Goal: Communication & Community: Answer question/provide support

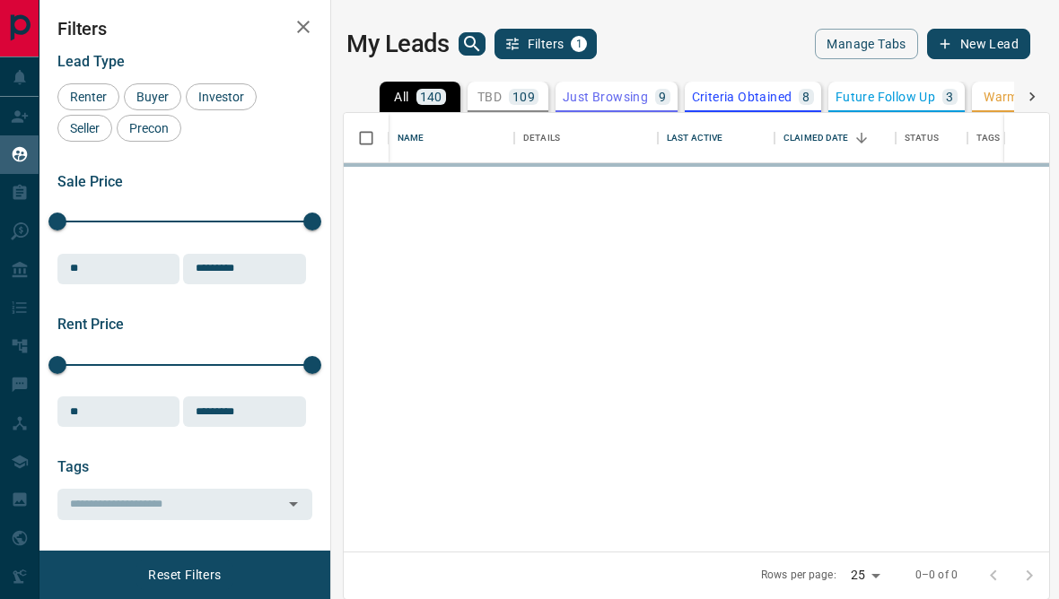
scroll to position [537, 705]
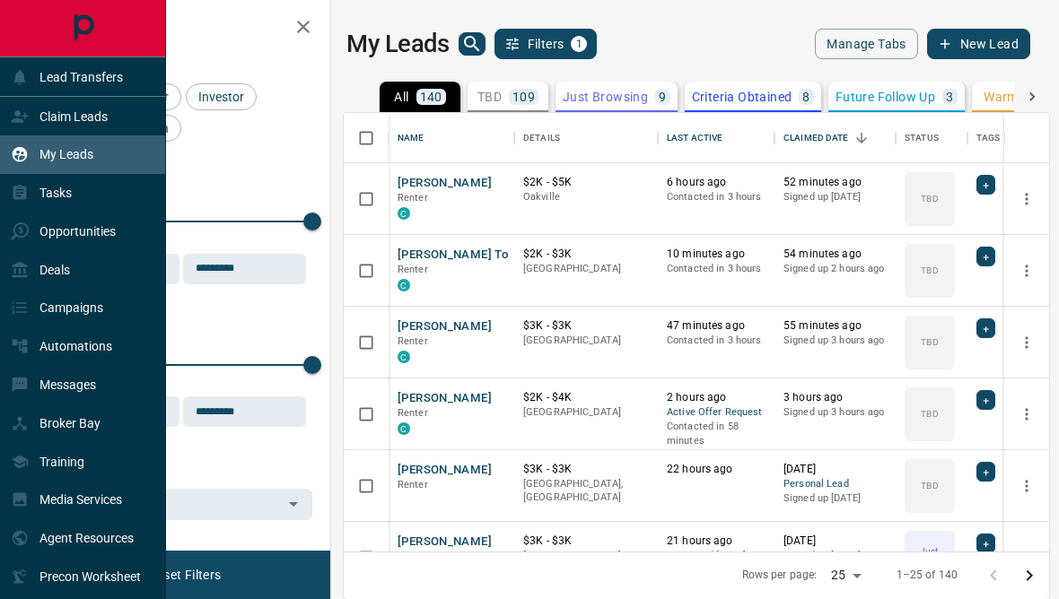
click at [13, 393] on icon at bounding box center [20, 385] width 15 height 15
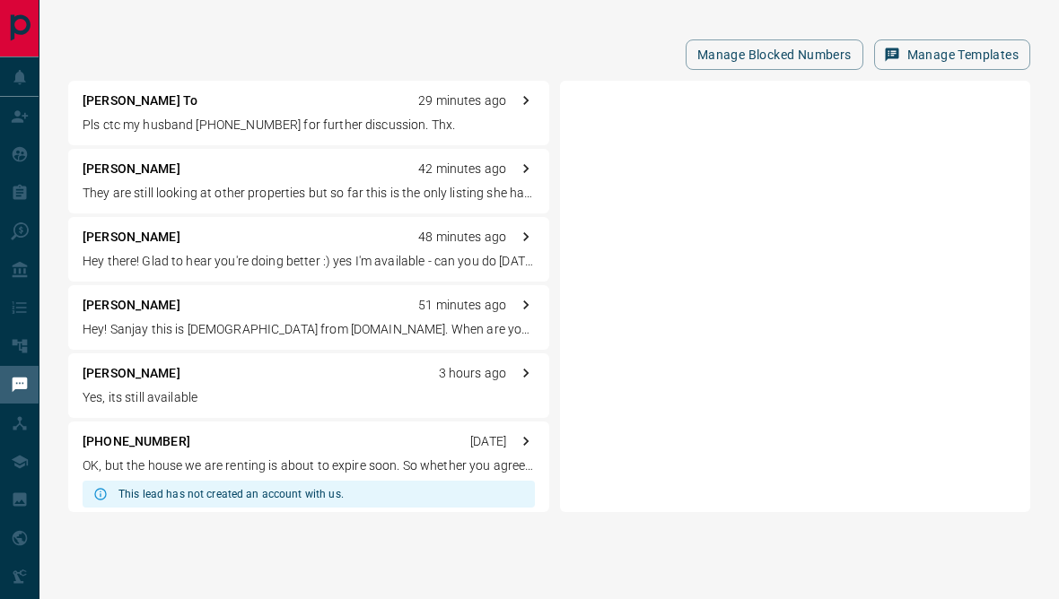
click at [420, 47] on div "Manage Blocked Numbers Manage Templates" at bounding box center [549, 54] width 962 height 31
click at [376, 195] on p "They are still looking at other properties but so far this is the only listing …" at bounding box center [309, 193] width 452 height 19
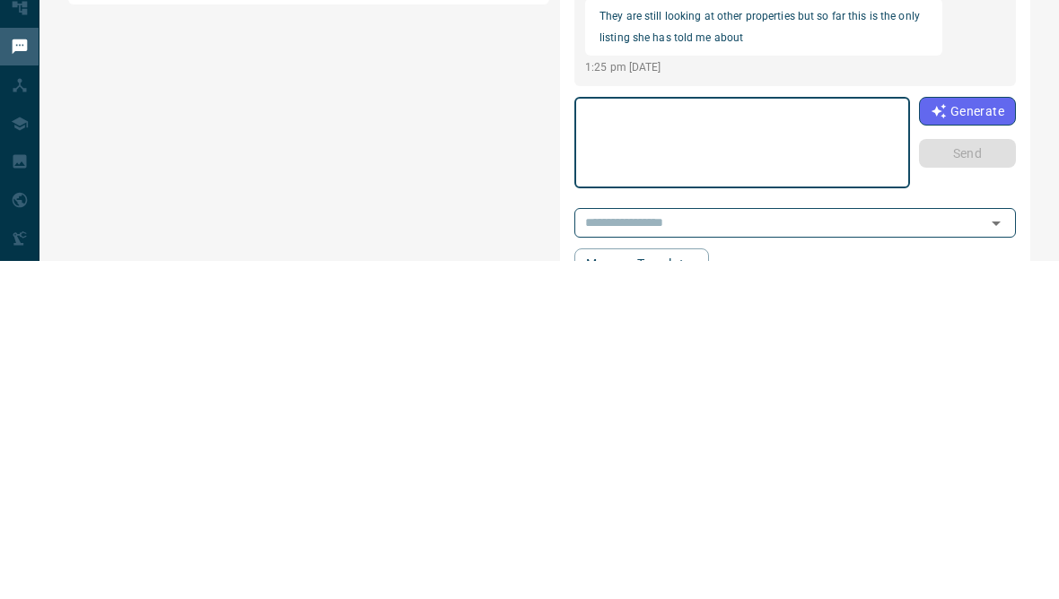
scroll to position [172, 0]
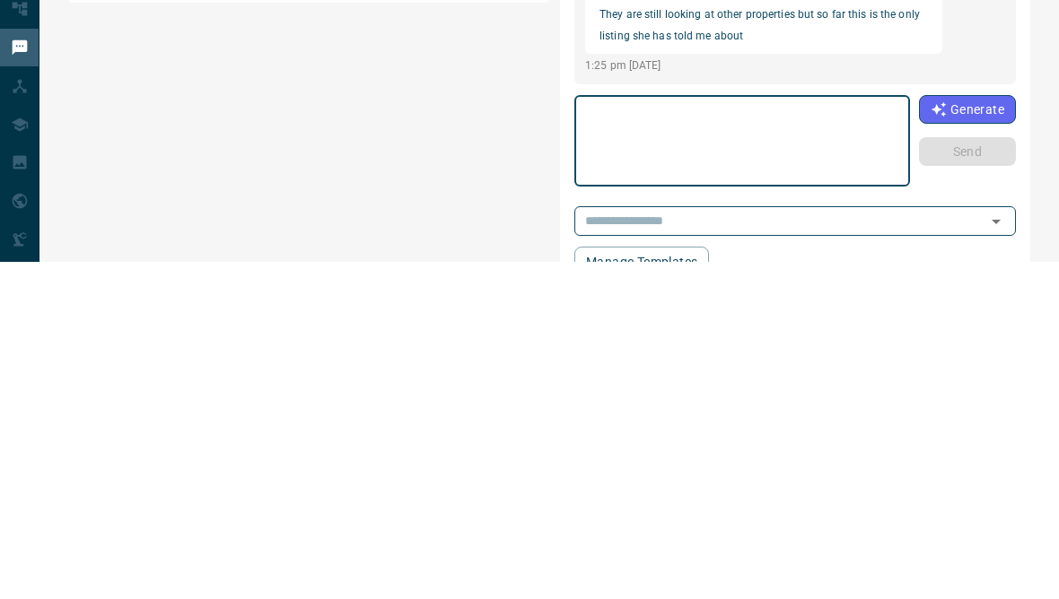
click at [799, 441] on textarea at bounding box center [742, 479] width 310 height 76
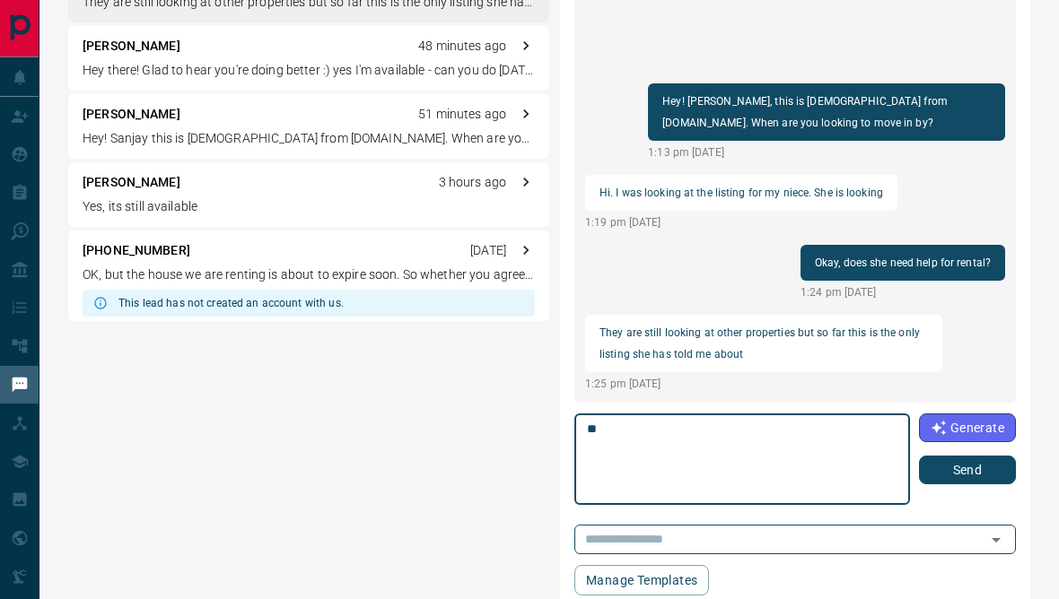
type textarea "*"
type textarea "**********"
click at [988, 466] on button "Send" at bounding box center [967, 470] width 97 height 29
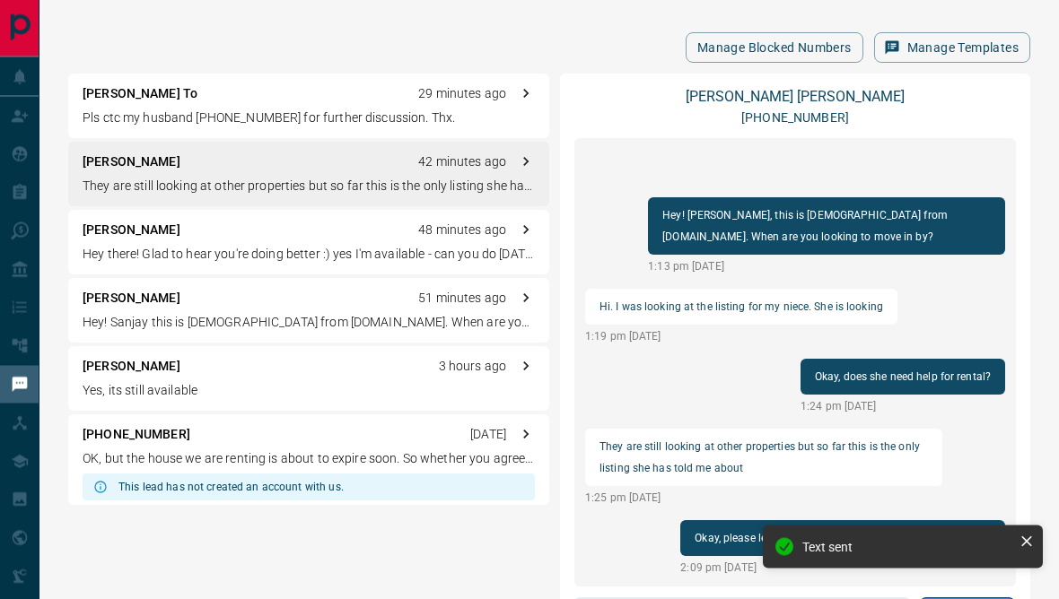
scroll to position [8, 0]
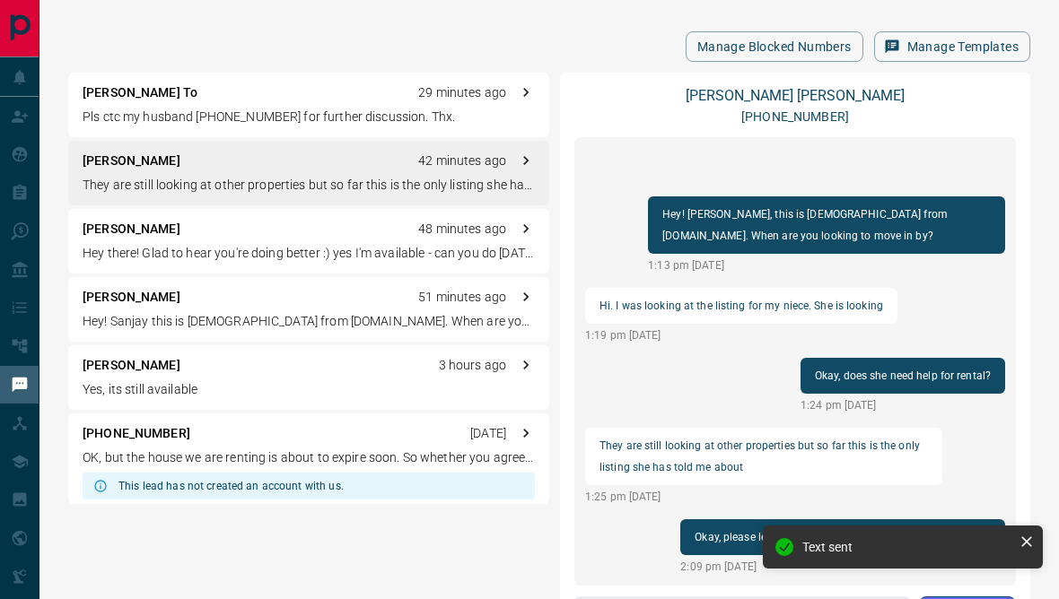
click at [378, 253] on p "Hey there! Glad to hear you're doing better :) yes I'm available - can you do […" at bounding box center [309, 253] width 452 height 19
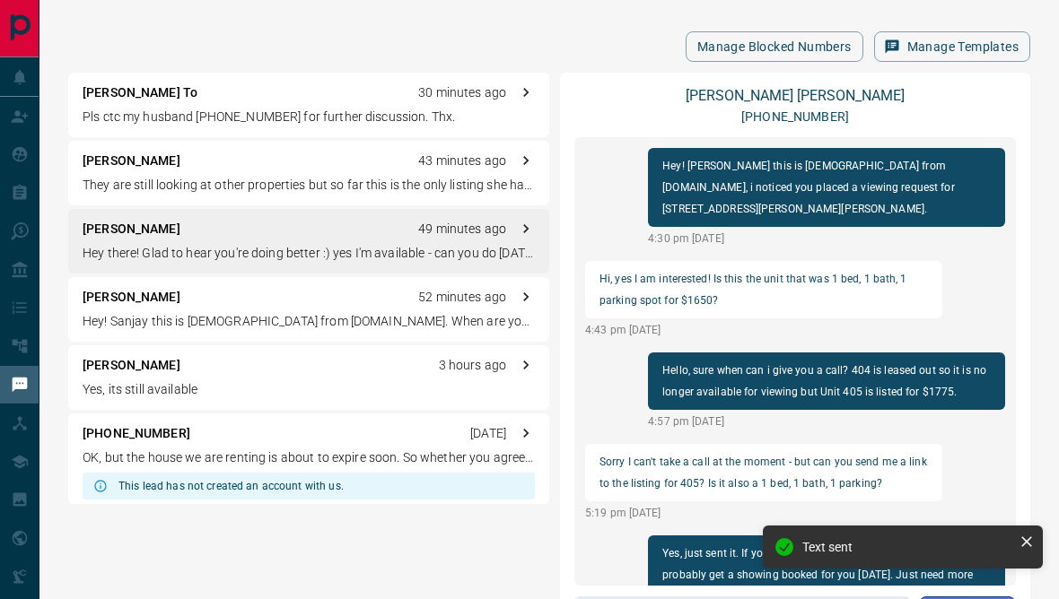
scroll to position [1954, 0]
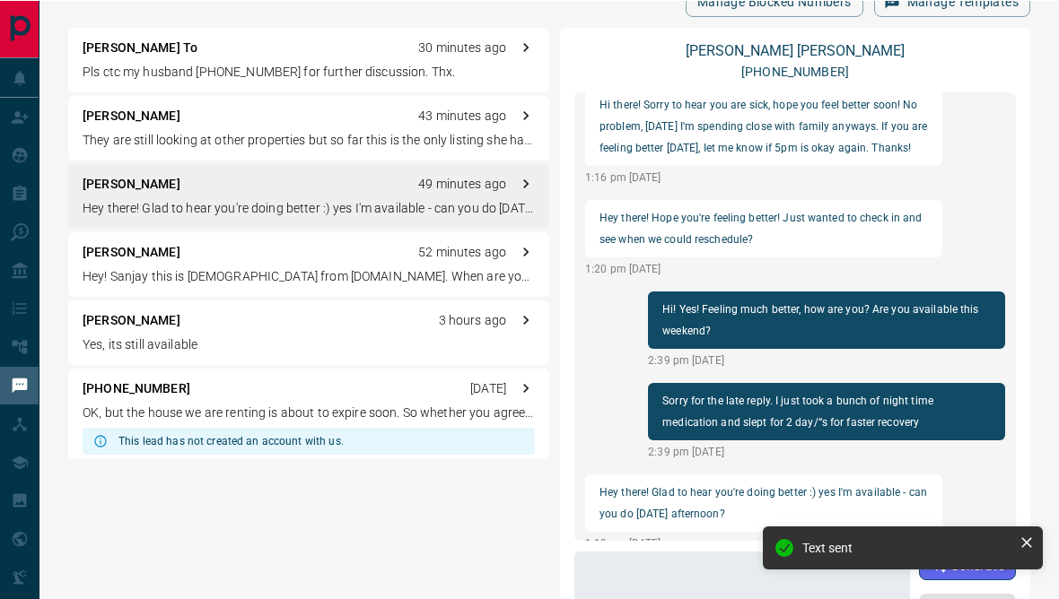
click at [744, 598] on textarea at bounding box center [741, 597] width 309 height 76
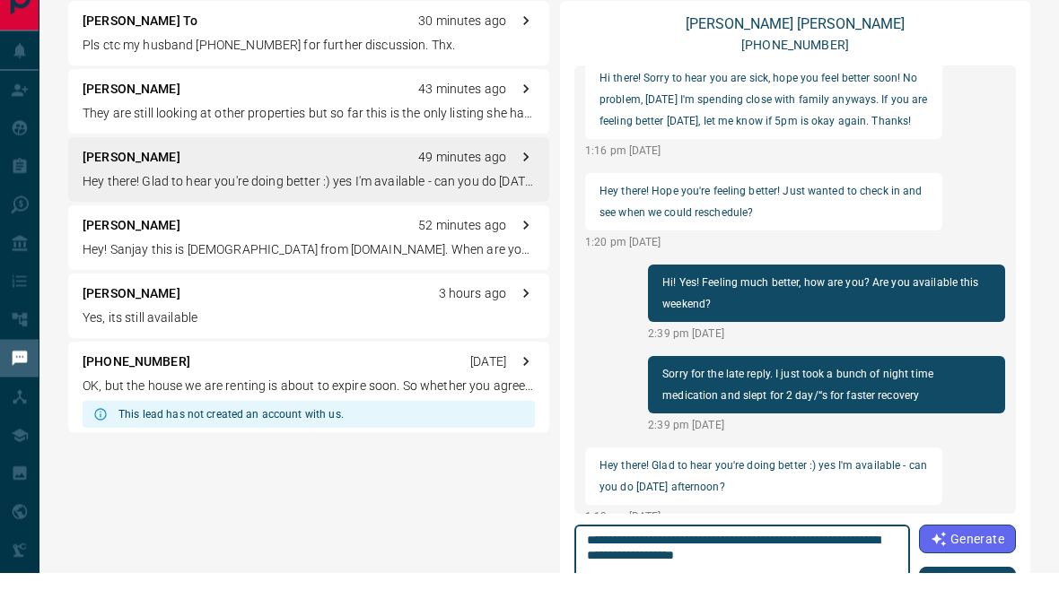
scroll to position [127, 0]
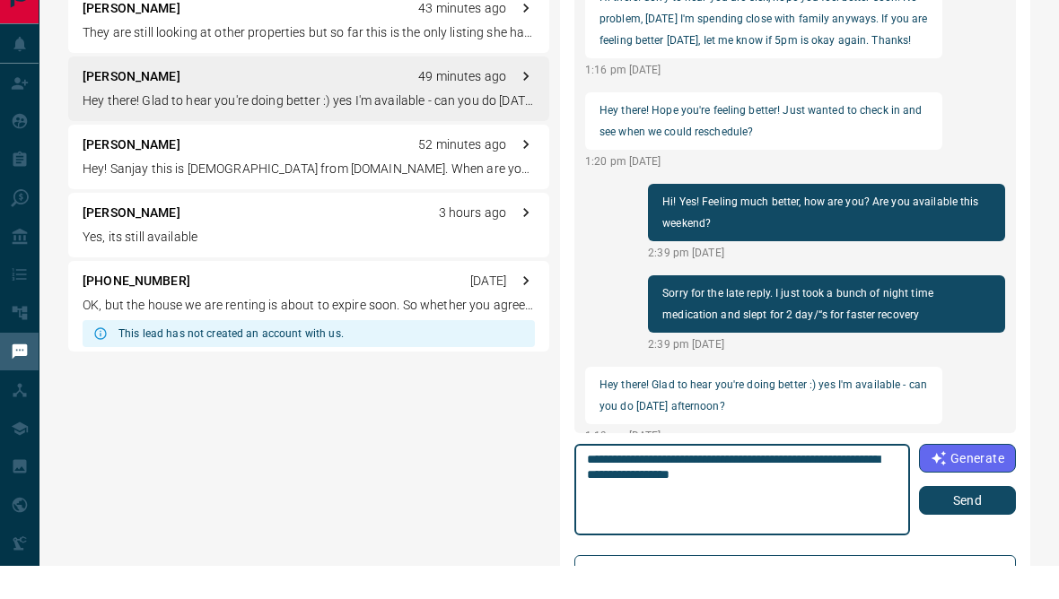
type textarea "**********"
click at [977, 520] on button "Send" at bounding box center [967, 534] width 97 height 29
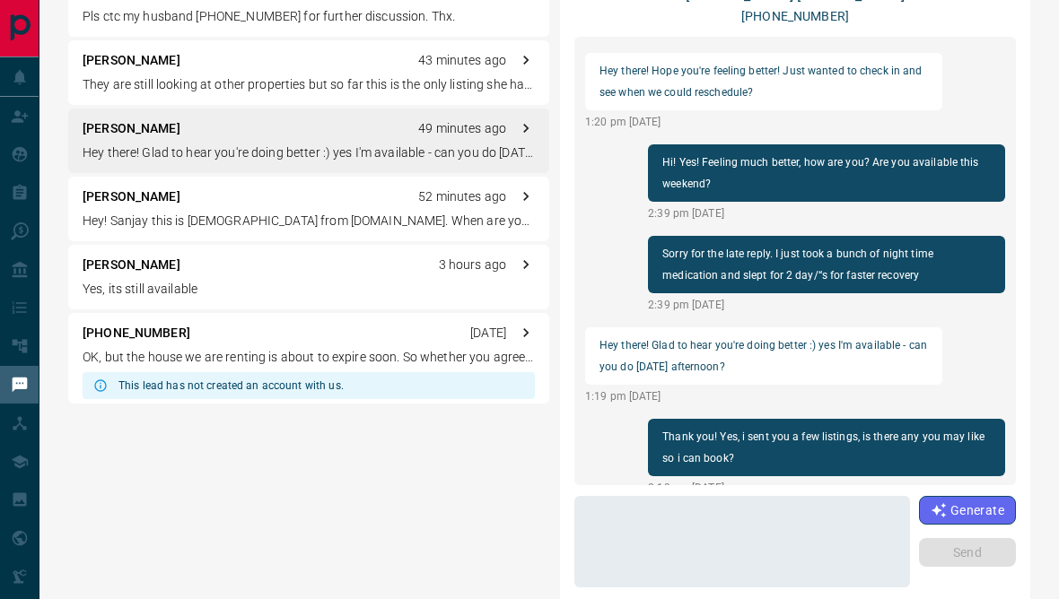
scroll to position [0, 0]
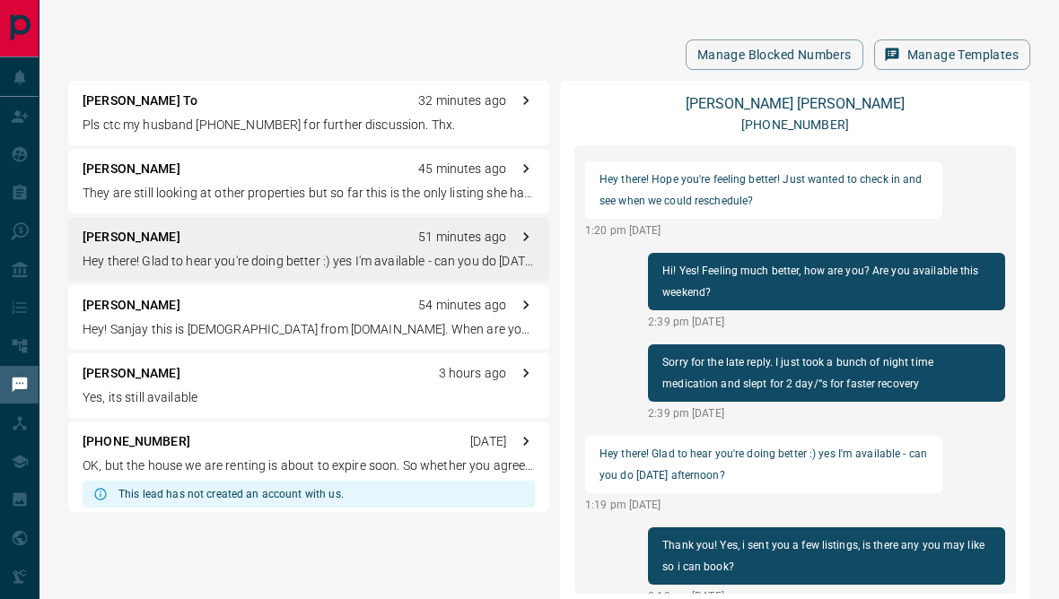
click at [379, 121] on p "Pls ctc my husband [PHONE_NUMBER] for further discussion. Thx." at bounding box center [309, 125] width 452 height 19
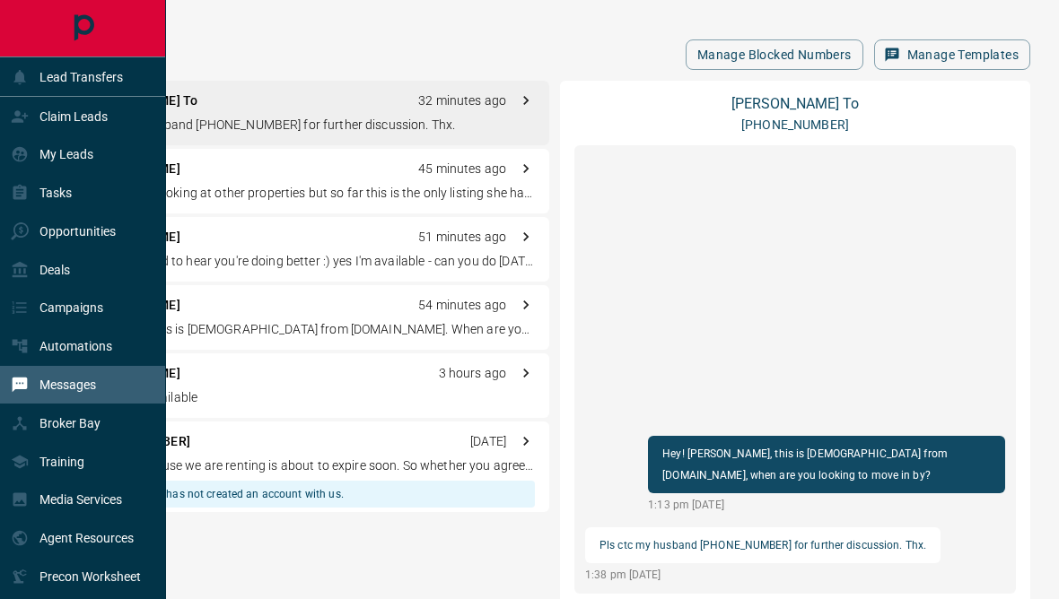
click at [22, 84] on icon at bounding box center [20, 77] width 18 height 18
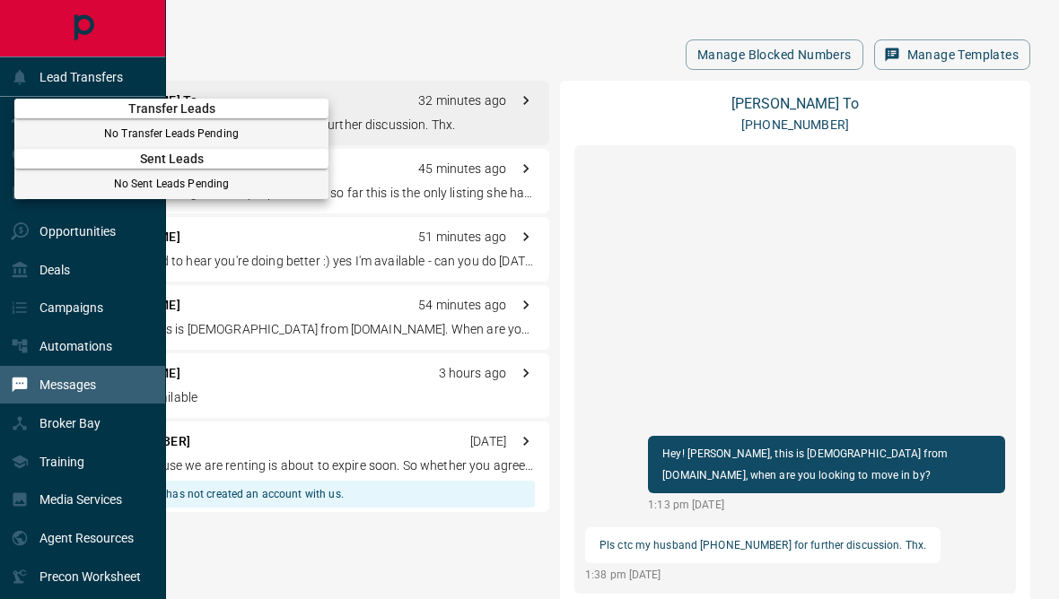
click at [113, 57] on div at bounding box center [529, 299] width 1059 height 599
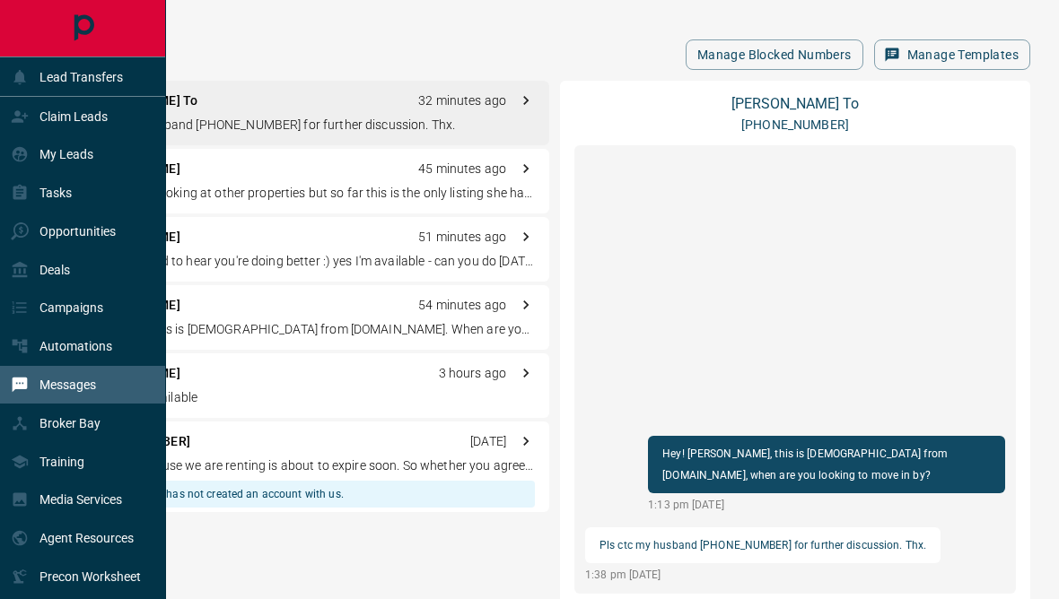
click at [99, 161] on div "My Leads" at bounding box center [83, 154] width 166 height 39
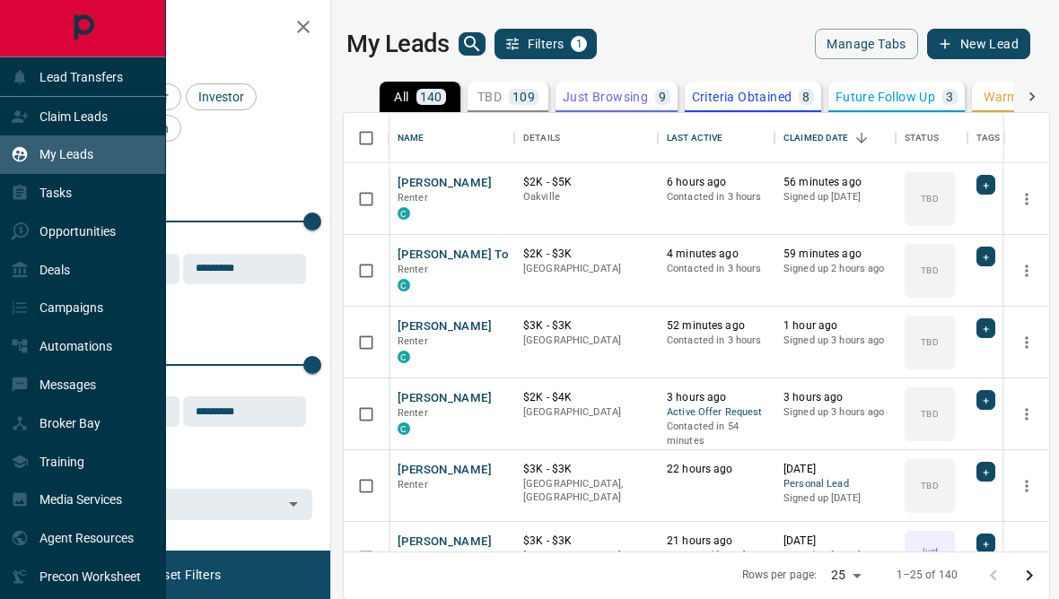
scroll to position [537, 705]
click at [472, 41] on icon "search button" at bounding box center [472, 44] width 22 height 22
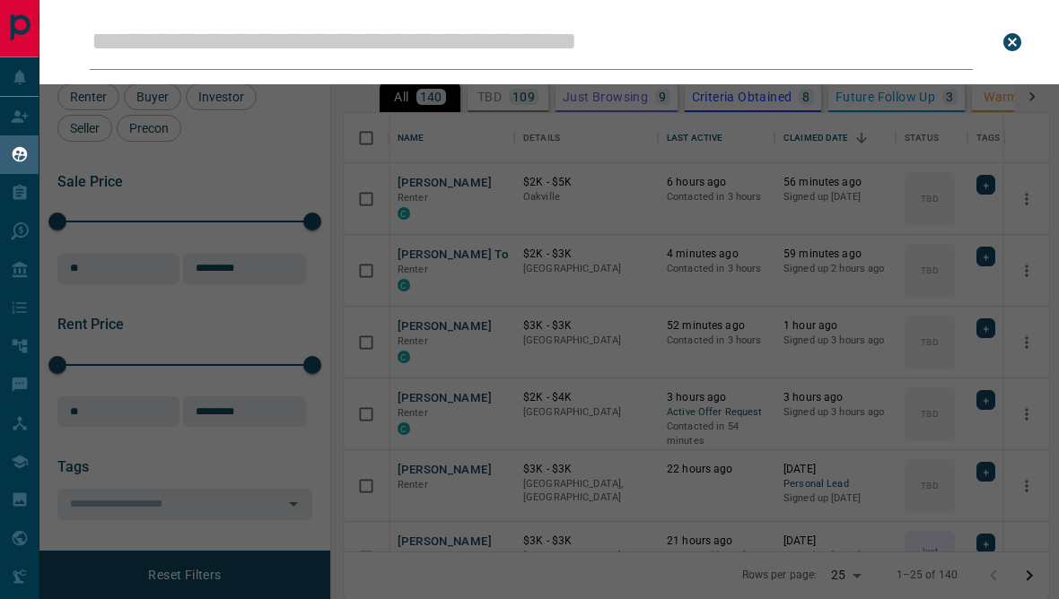
click at [312, 48] on input "Leads Search Bar" at bounding box center [531, 42] width 883 height 56
click at [328, 25] on input "Leads Search Bar" at bounding box center [531, 42] width 883 height 56
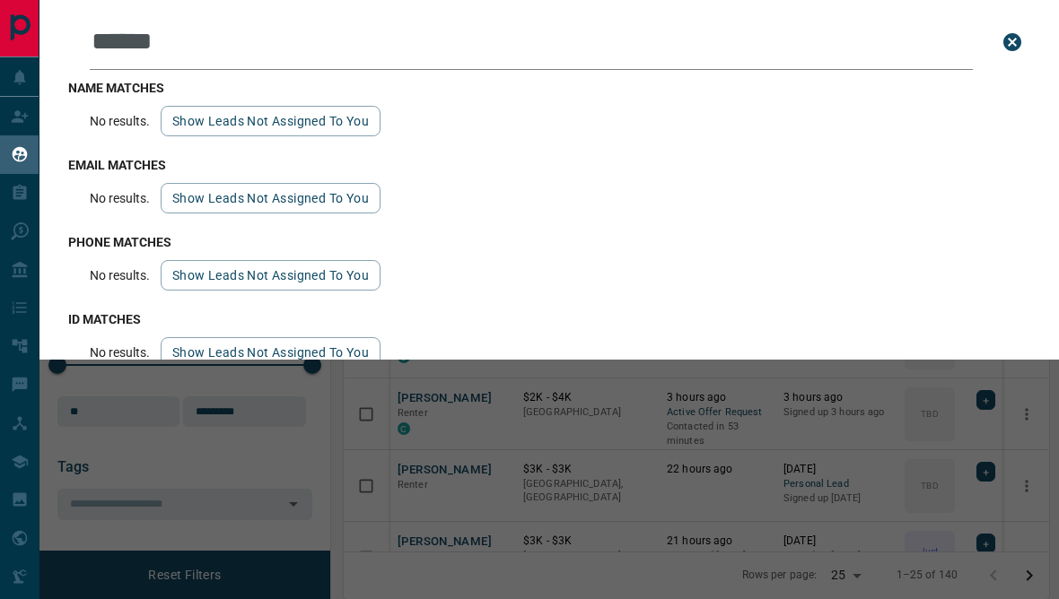
click at [348, 123] on button "Show leads not assigned to you" at bounding box center [271, 121] width 220 height 31
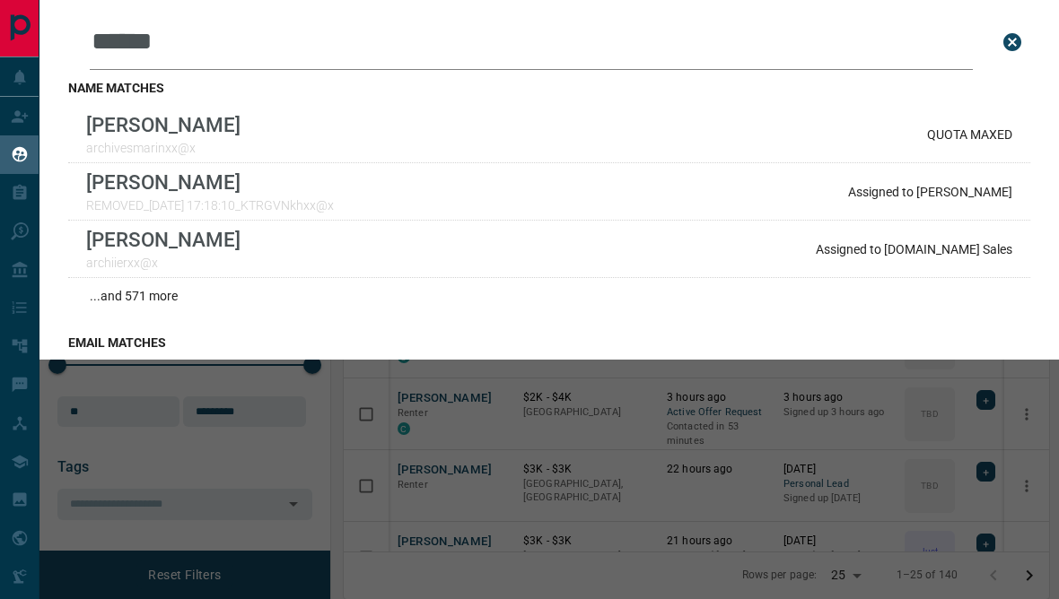
click at [316, 47] on input "******" at bounding box center [531, 42] width 883 height 56
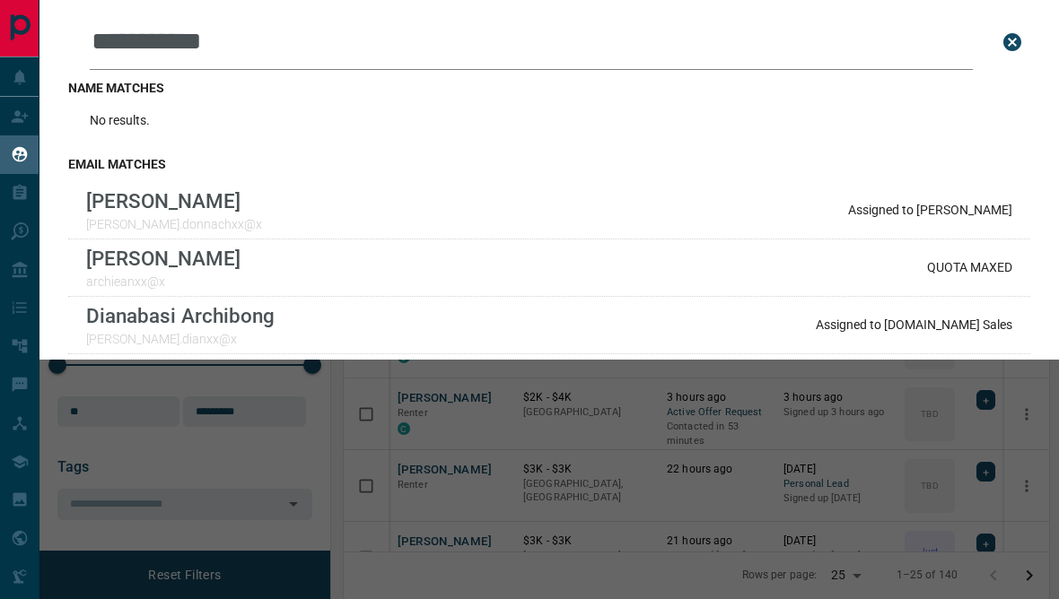
type input "**********"
click at [295, 210] on div "[PERSON_NAME] [PERSON_NAME].donnachxx@x Assigned to [PERSON_NAME]" at bounding box center [549, 210] width 962 height 57
click at [596, 226] on div "[PERSON_NAME] [PERSON_NAME].donnachxx@x Assigned to [PERSON_NAME]" at bounding box center [549, 210] width 962 height 57
click at [310, 208] on div "[PERSON_NAME] [PERSON_NAME].donnachxx@x Assigned to [PERSON_NAME]" at bounding box center [549, 210] width 962 height 57
click at [275, 527] on div "**********" at bounding box center [568, 299] width 1059 height 599
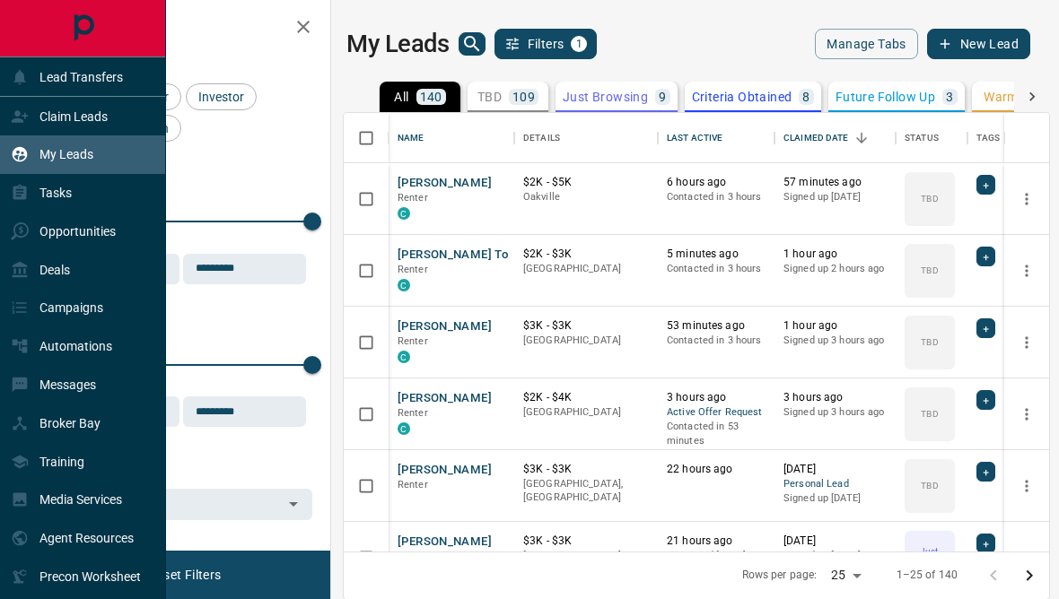
click at [2, 249] on div "Opportunities" at bounding box center [83, 231] width 166 height 39
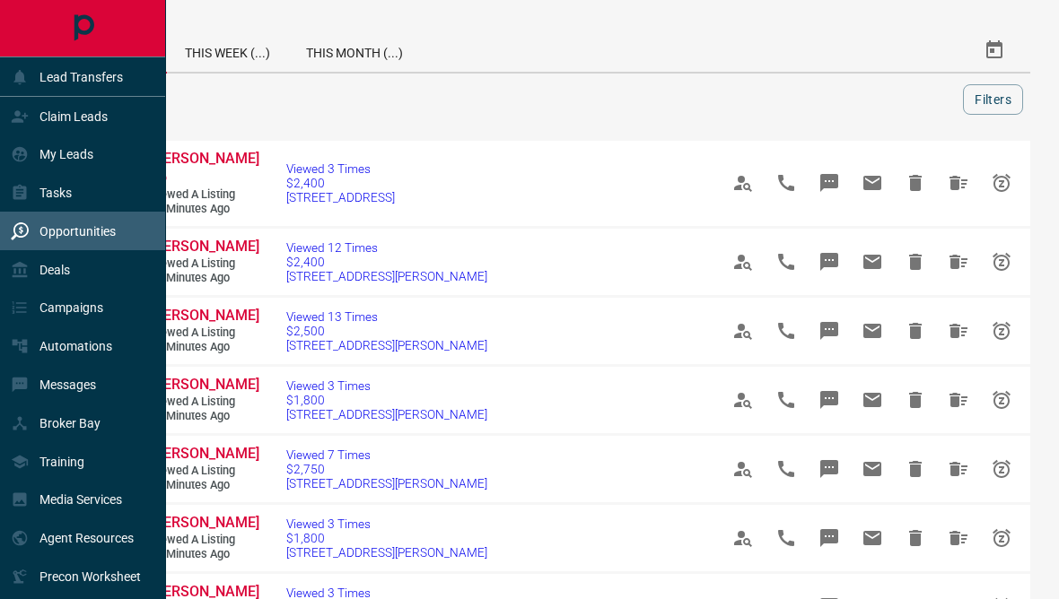
click at [52, 276] on p "Deals" at bounding box center [54, 270] width 31 height 14
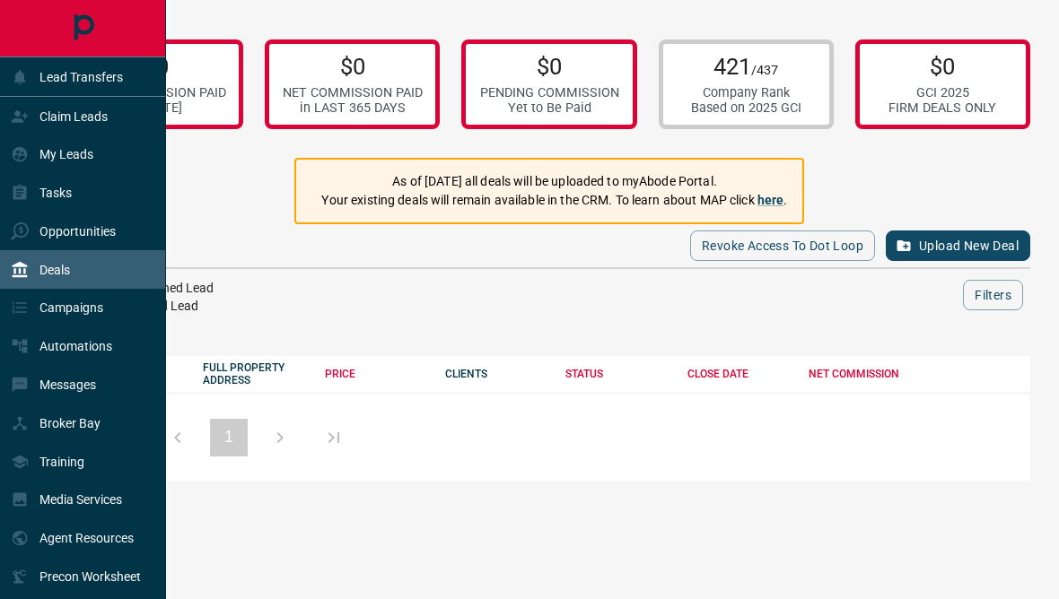
click at [972, 250] on button "Upload New Deal" at bounding box center [958, 246] width 144 height 31
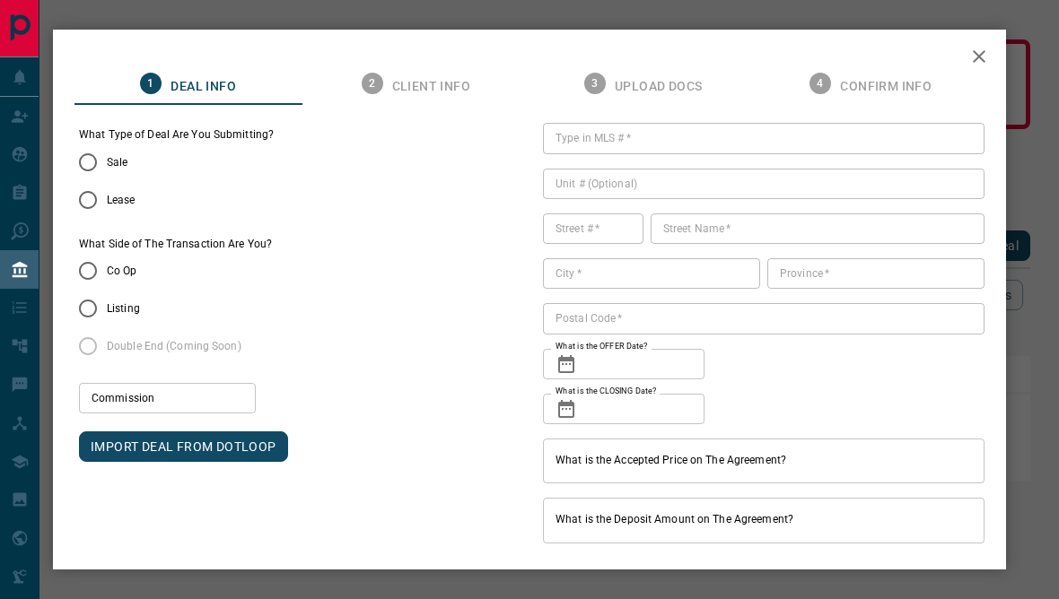
type input "***"
click at [963, 68] on button "button" at bounding box center [978, 56] width 43 height 43
